Goal: Information Seeking & Learning: Learn about a topic

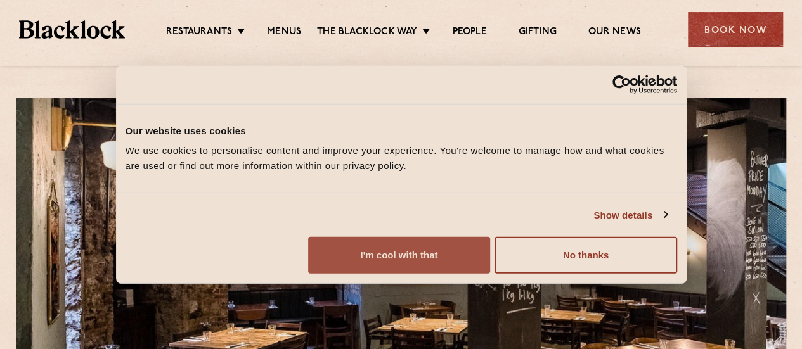
click at [490, 256] on button "I'm cool with that" at bounding box center [399, 255] width 182 height 37
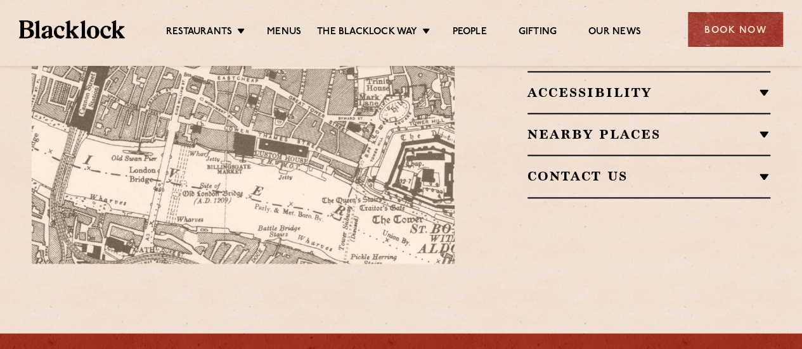
scroll to position [761, 0]
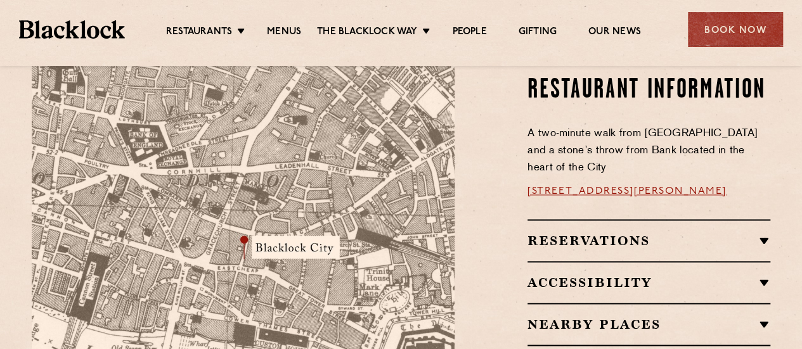
click at [761, 233] on h2 "Reservations" at bounding box center [648, 240] width 243 height 15
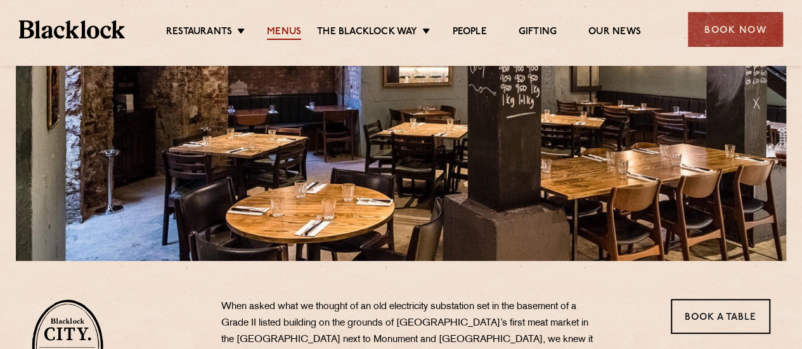
scroll to position [190, 0]
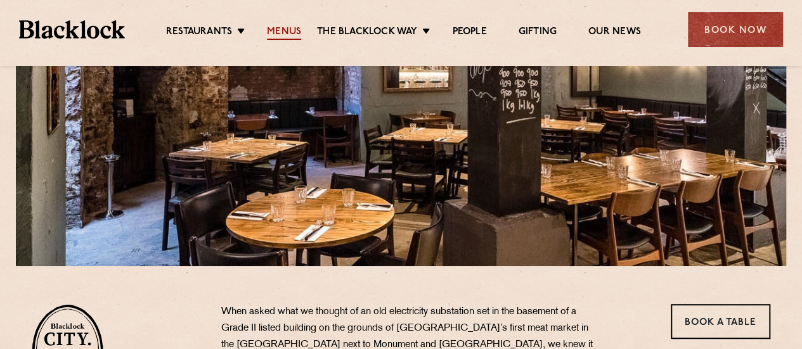
click at [284, 32] on link "Menus" at bounding box center [284, 33] width 34 height 14
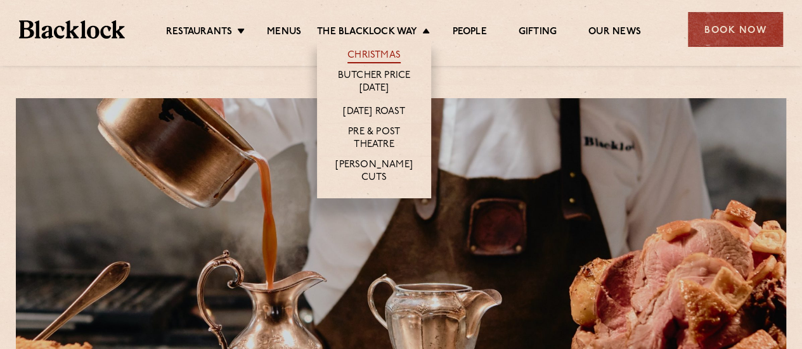
click at [380, 51] on link "Christmas" at bounding box center [373, 56] width 53 height 14
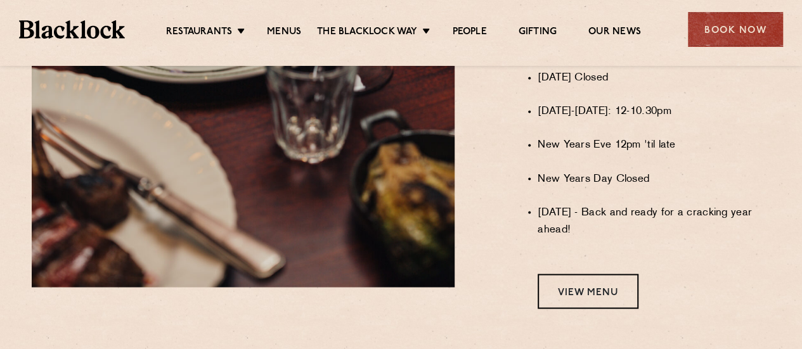
scroll to position [1078, 0]
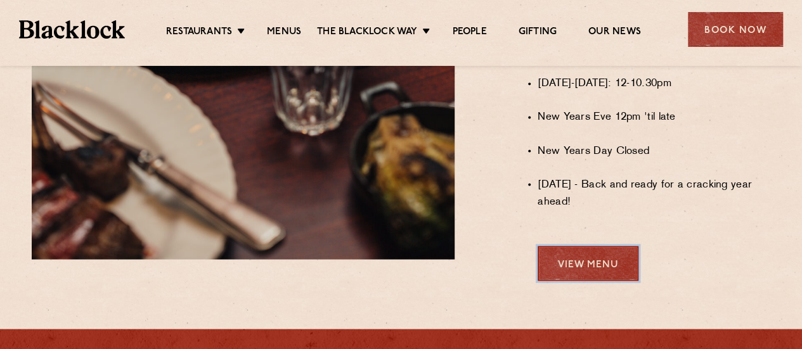
click at [604, 268] on link "View Menu" at bounding box center [588, 263] width 101 height 35
